Goal: Check status: Check status

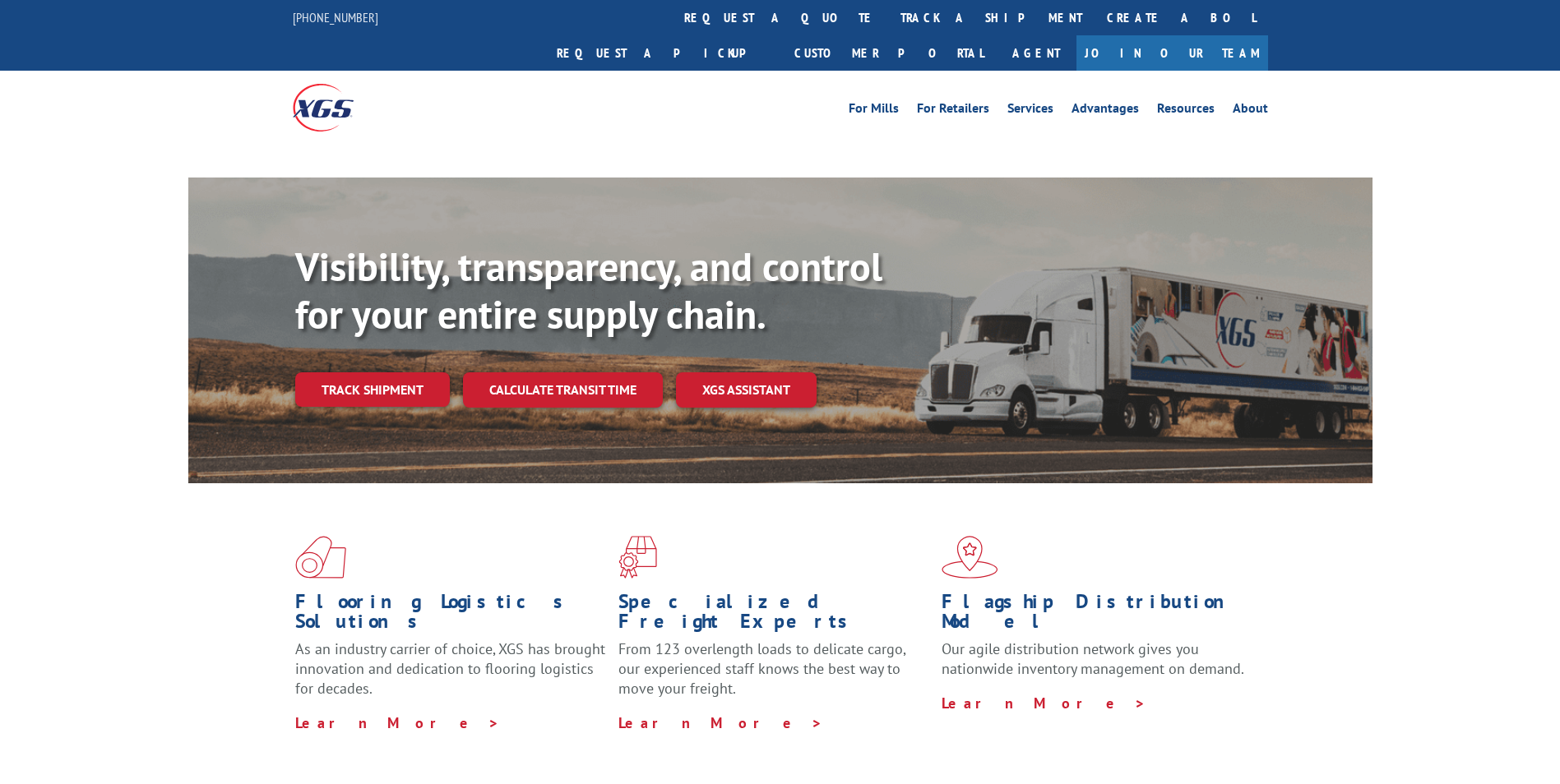
click at [400, 356] on div "Visibility, transparency, and control for your entire supply chain. Track shipm…" at bounding box center [834, 357] width 1077 height 229
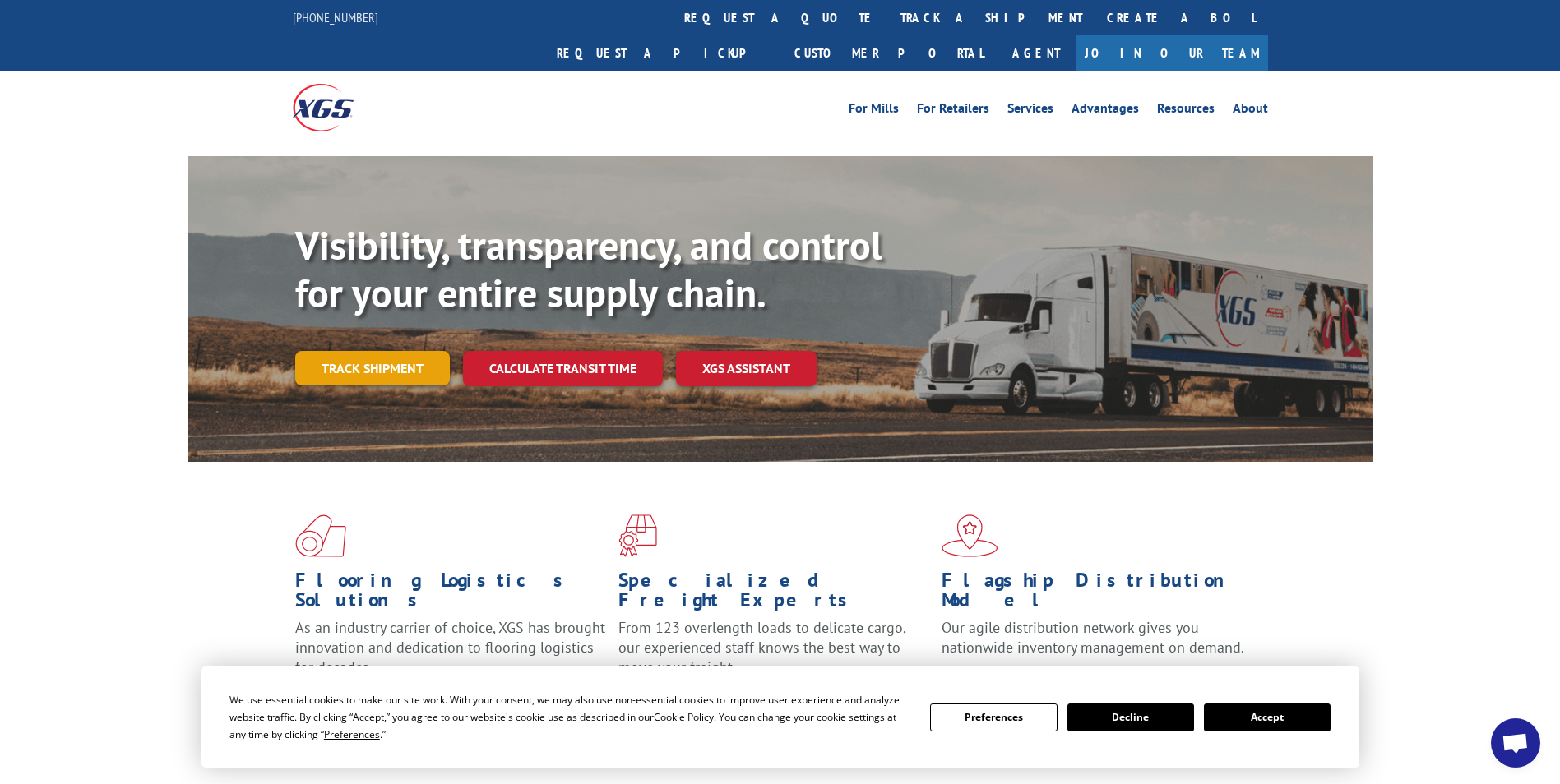
click at [388, 351] on link "Track shipment" at bounding box center [372, 368] width 154 height 35
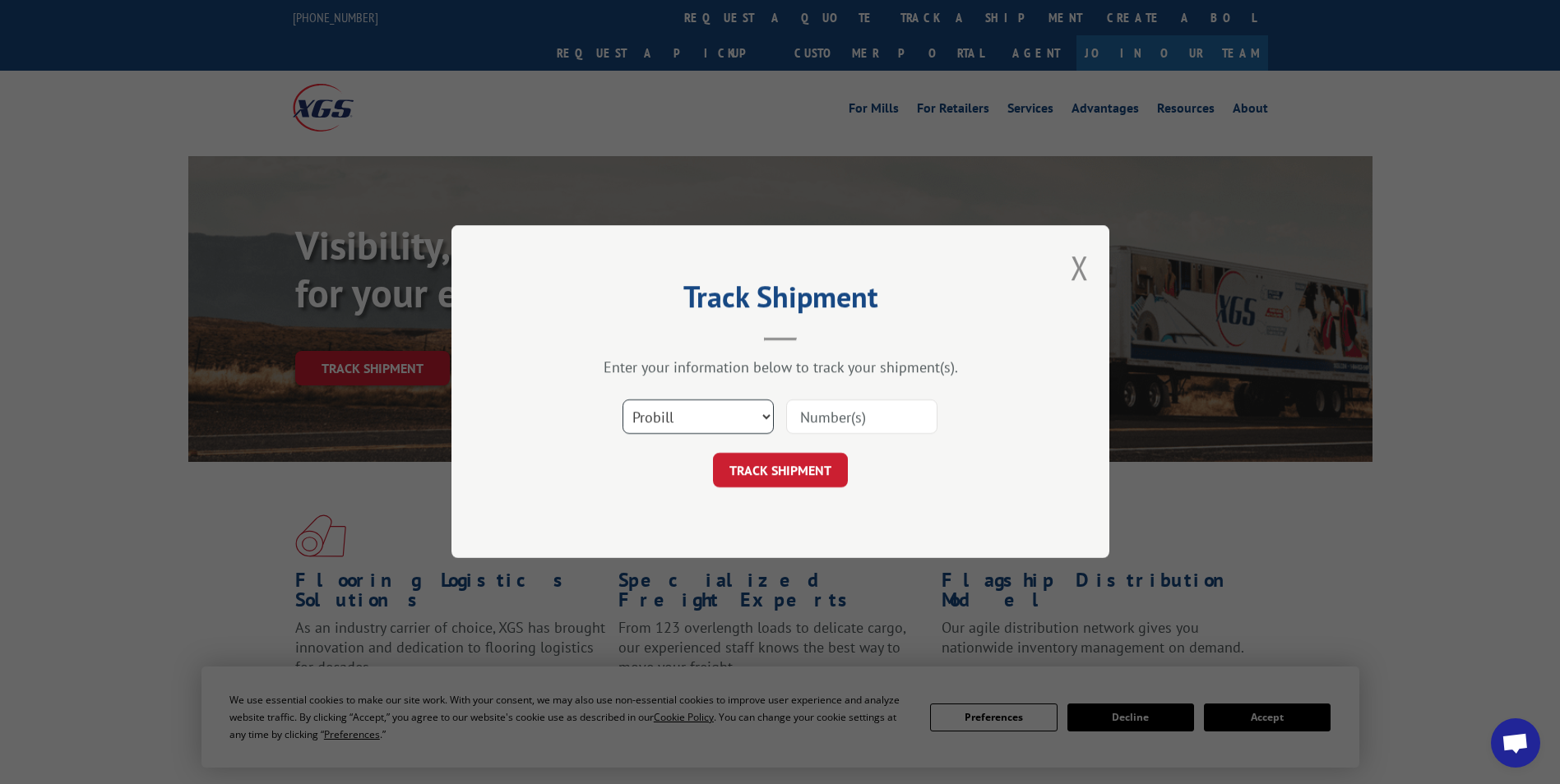
click at [675, 408] on select "Select category... Probill BOL PO" at bounding box center [698, 418] width 152 height 35
select select "bol"
click at [622, 401] on select "Select category... Probill BOL PO" at bounding box center [698, 418] width 152 height 35
click at [811, 418] on input at bounding box center [862, 418] width 152 height 35
paste input "2851343"
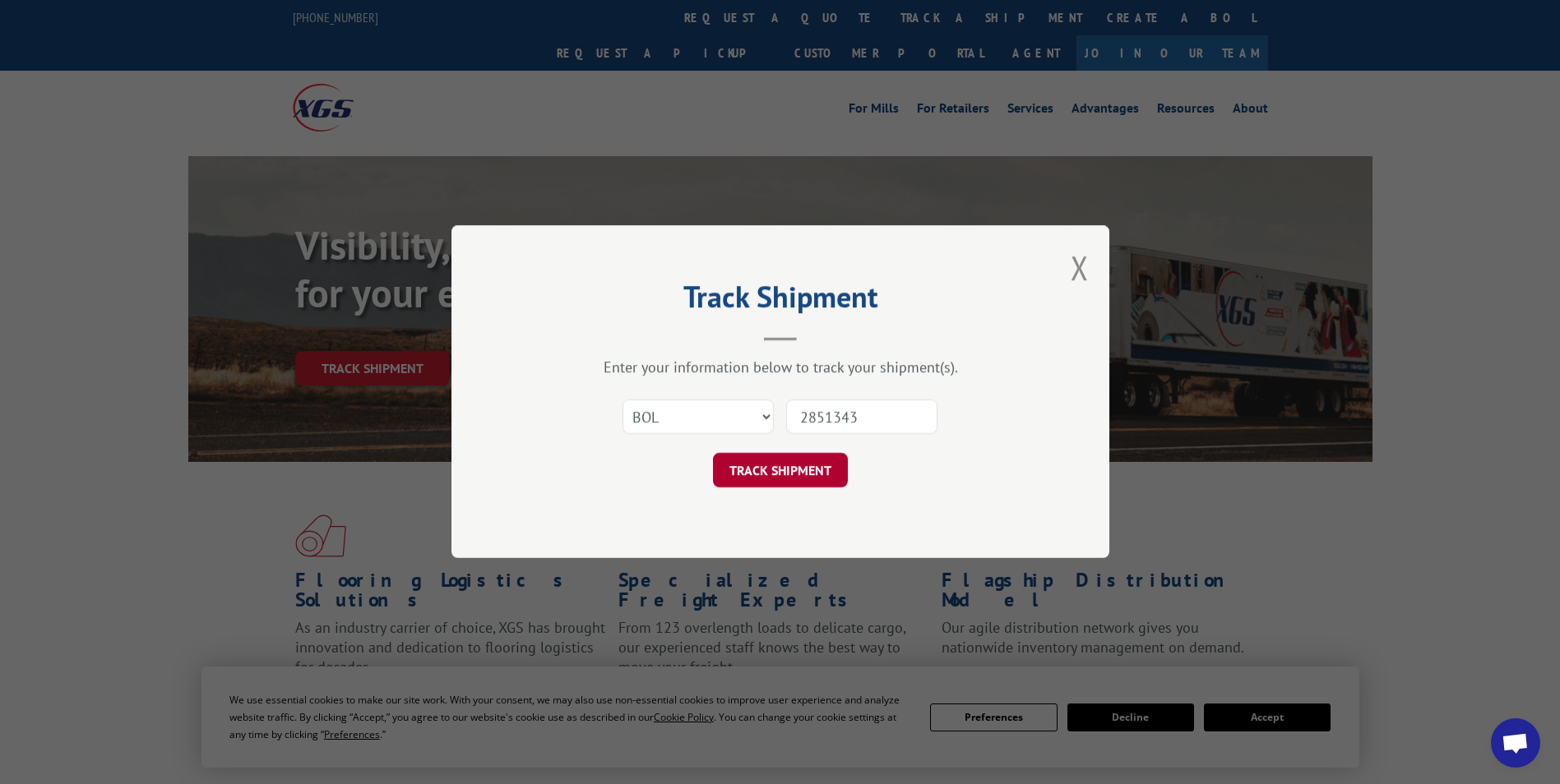
type input "2851343"
click at [782, 473] on button "TRACK SHIPMENT" at bounding box center [780, 471] width 135 height 35
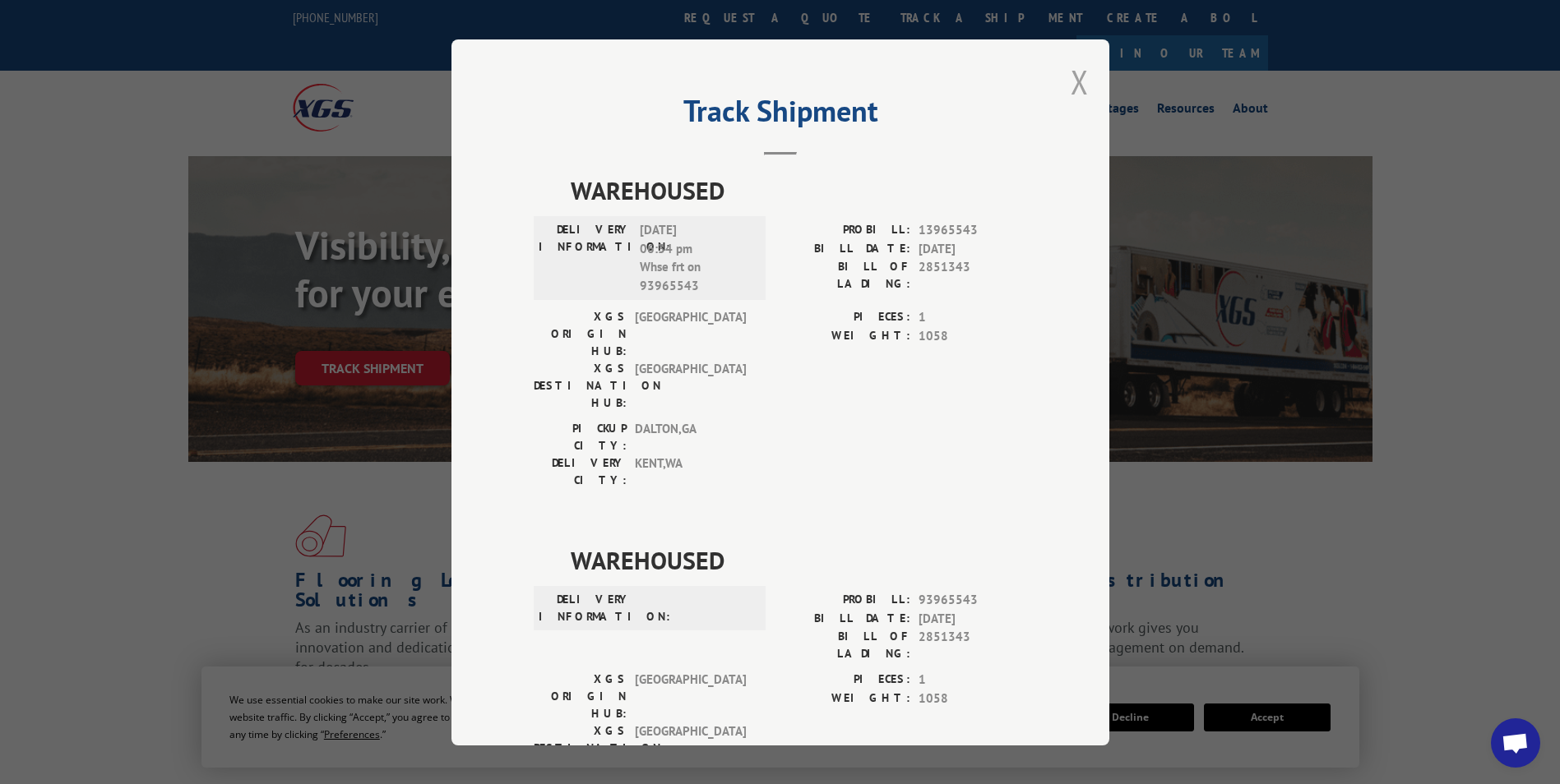
click at [1072, 86] on button "Close modal" at bounding box center [1080, 82] width 18 height 44
